Goal: Find specific page/section: Find specific page/section

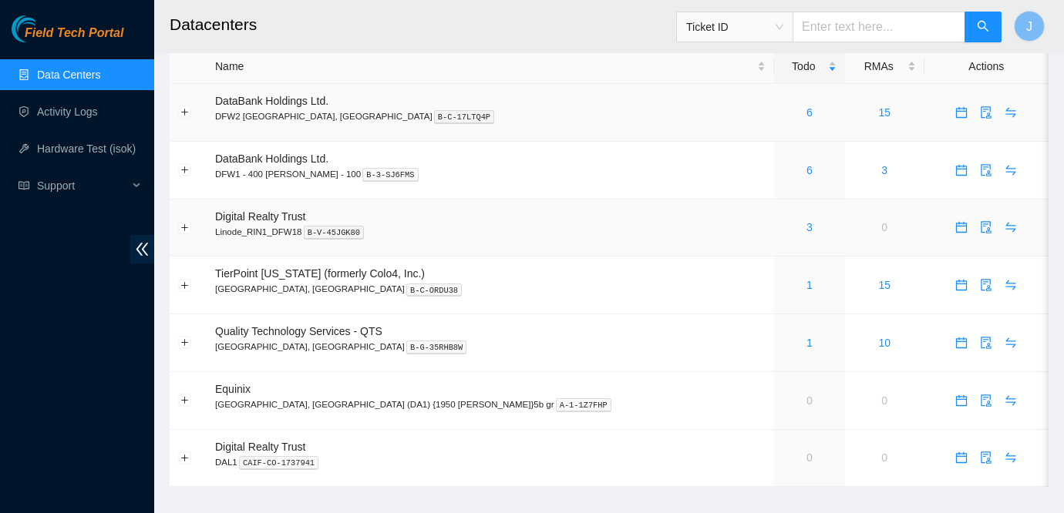
scroll to position [23, 0]
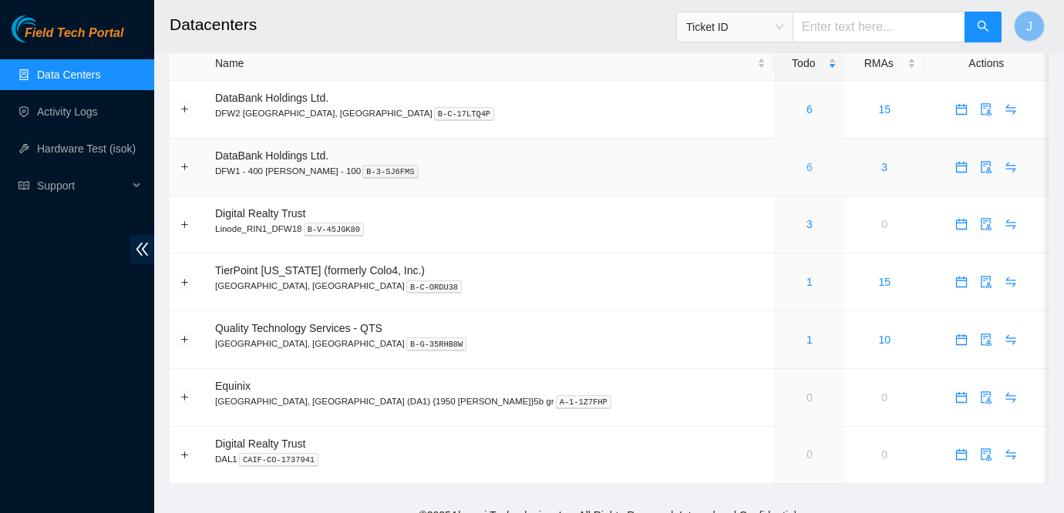
click at [806, 167] on link "6" at bounding box center [809, 167] width 6 height 12
